Goal: Find contact information: Find contact information

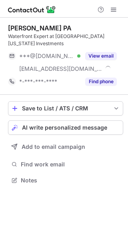
scroll to position [168, 128]
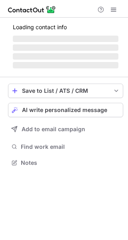
scroll to position [155, 128]
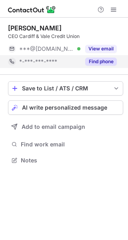
click at [104, 66] on div "Find phone" at bounding box center [98, 61] width 36 height 13
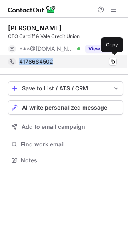
drag, startPoint x: 69, startPoint y: 60, endPoint x: 19, endPoint y: 62, distance: 50.5
click at [19, 62] on div "4178684502 Copy" at bounding box center [62, 61] width 109 height 13
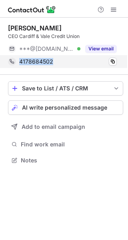
copy span "4178684502"
